Goal: Contribute content

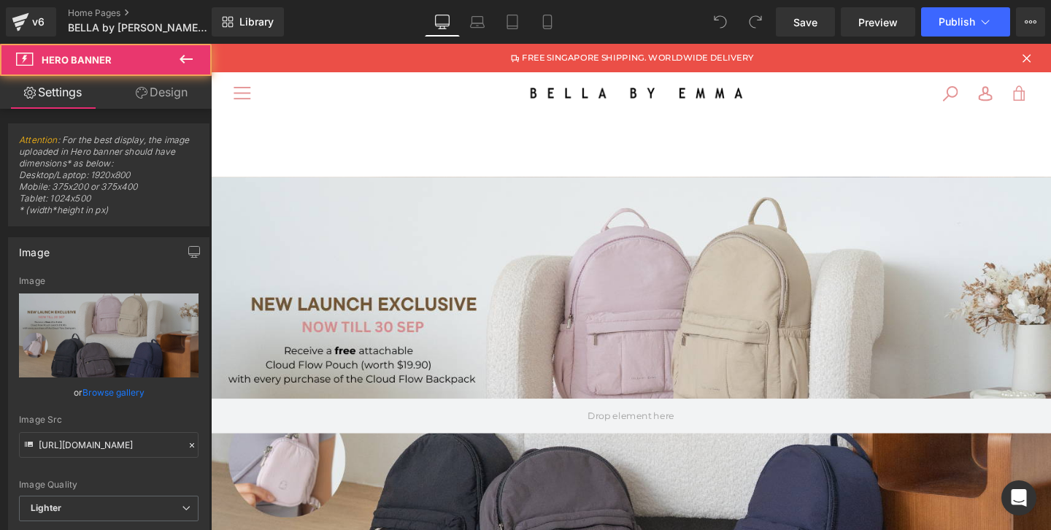
drag, startPoint x: 211, startPoint y: 44, endPoint x: 441, endPoint y: 326, distance: 364.1
click at [440, 326] on div at bounding box center [652, 435] width 883 height 502
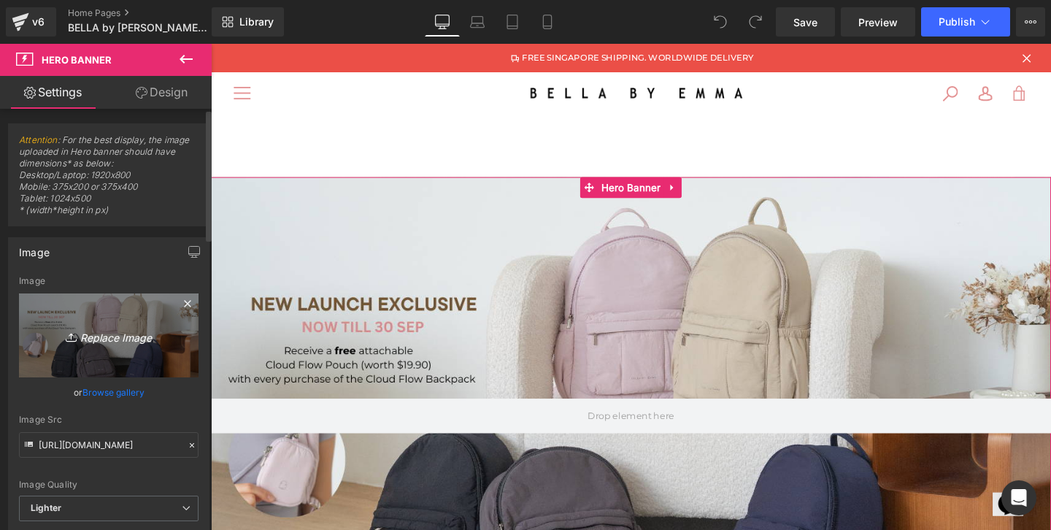
click at [105, 333] on icon "Replace Image" at bounding box center [108, 335] width 117 height 18
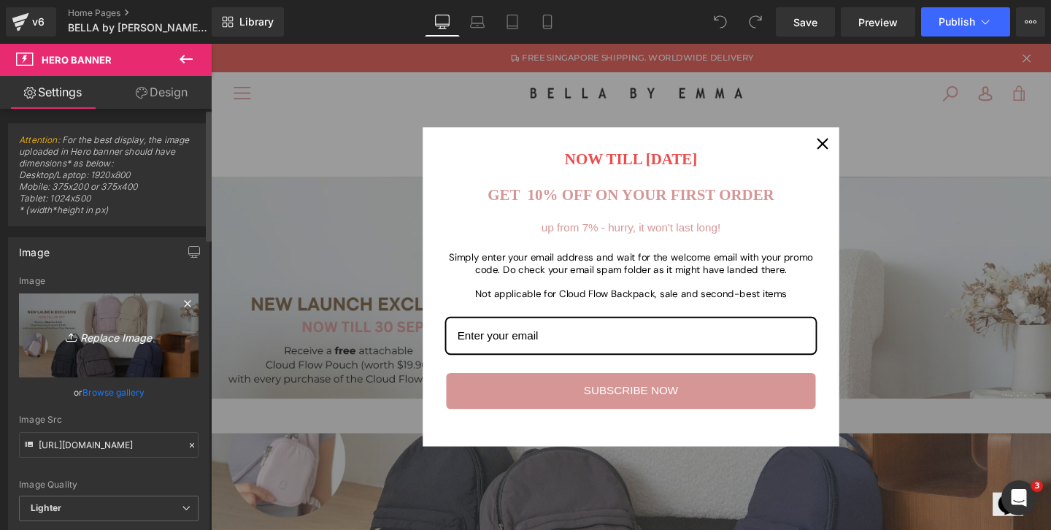
type input "C:\fakepath\Cream and Brown Photographic Beauty Site Launch Website-12.png"
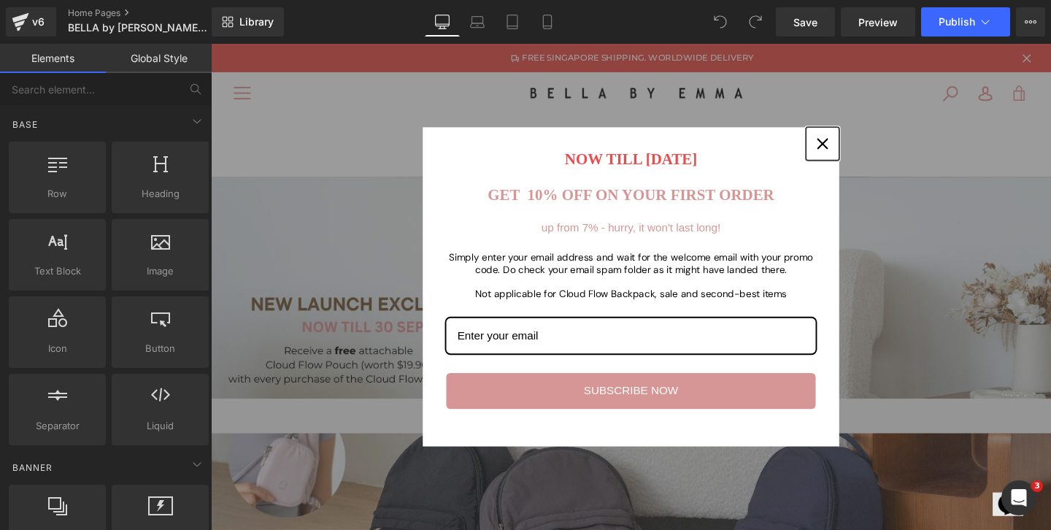
click at [854, 149] on icon "close icon" at bounding box center [854, 149] width 12 height 12
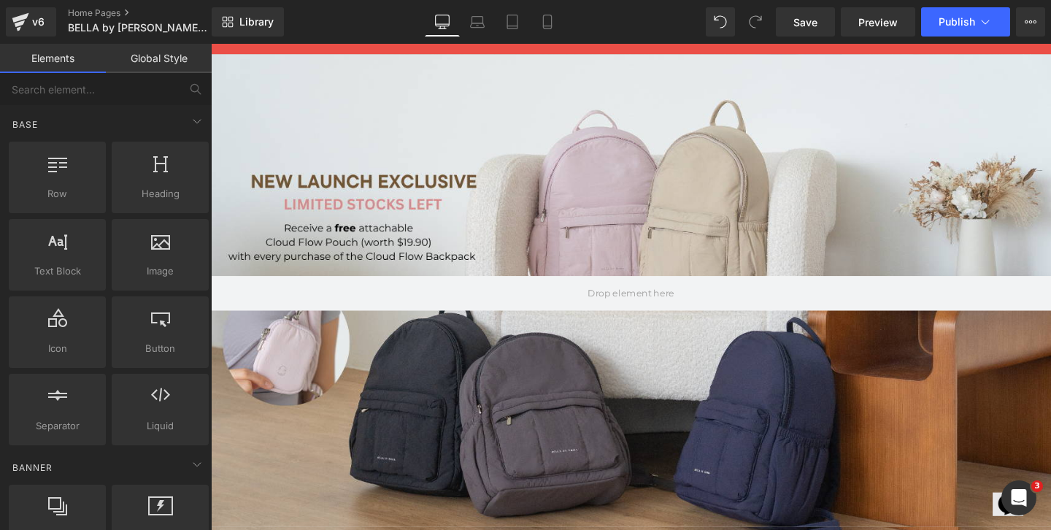
scroll to position [112, 0]
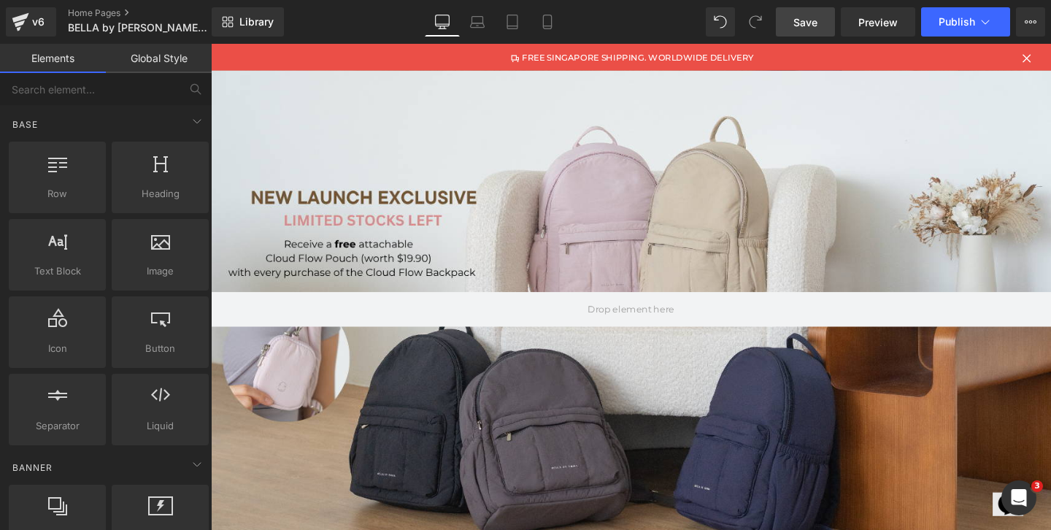
drag, startPoint x: 954, startPoint y: 18, endPoint x: 830, endPoint y: 20, distance: 124.8
click at [830, 20] on div "Save Preview Publish Scheduled View Live Page View with current Template Save T…" at bounding box center [910, 21] width 281 height 29
click at [811, 22] on span "Save" at bounding box center [805, 22] width 24 height 15
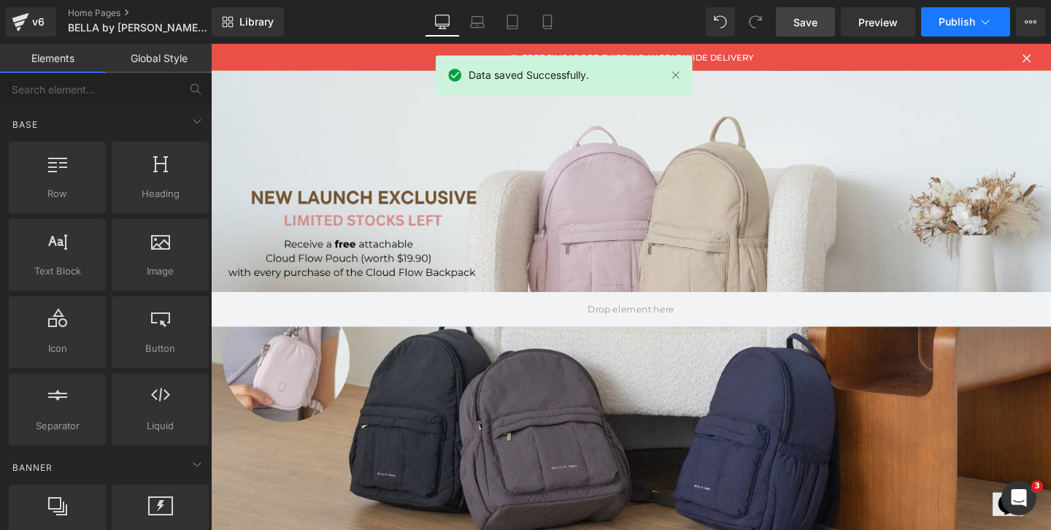
click at [942, 28] on button "Publish" at bounding box center [965, 21] width 89 height 29
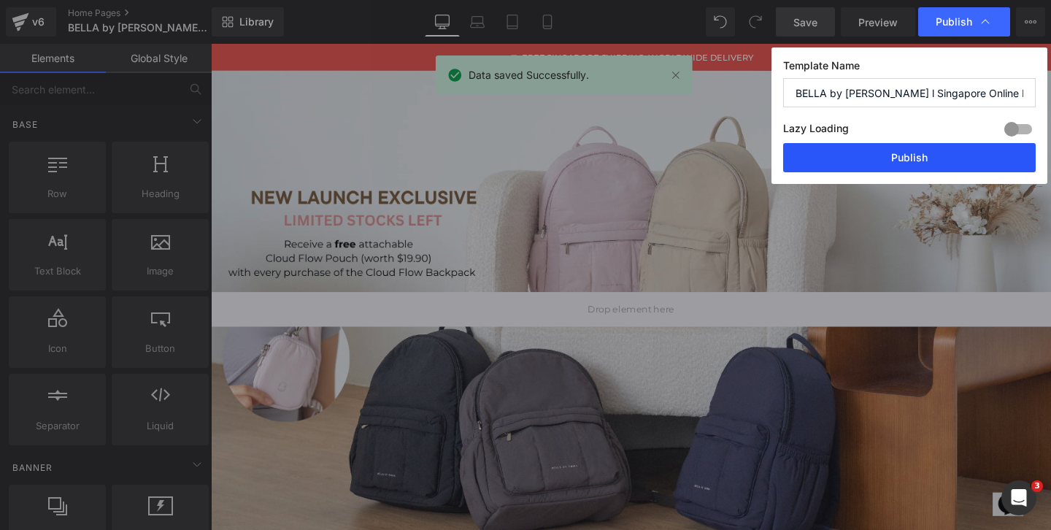
click at [868, 153] on button "Publish" at bounding box center [909, 157] width 252 height 29
